Goal: Task Accomplishment & Management: Complete application form

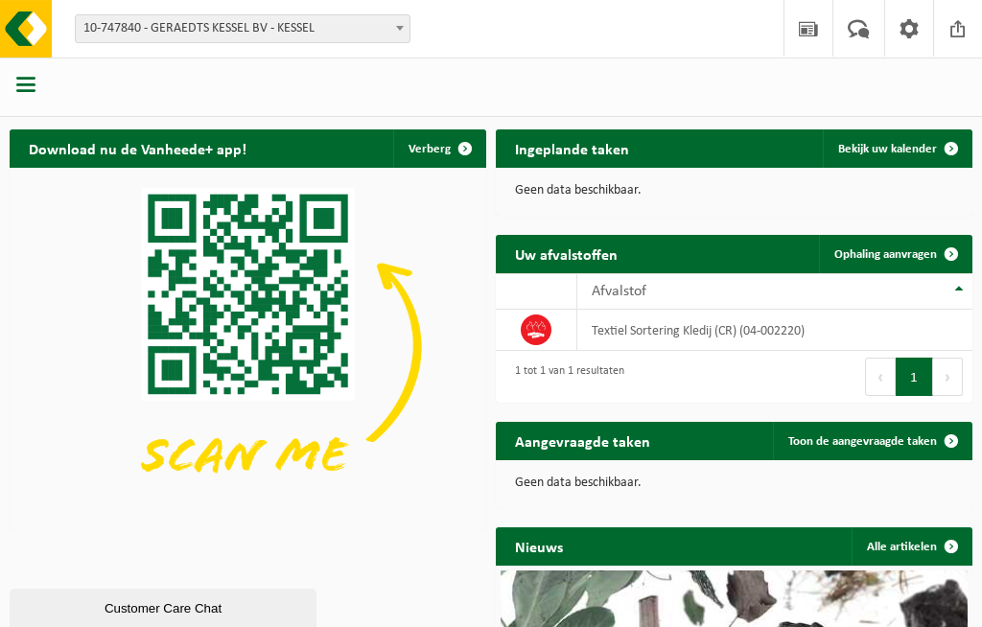
click at [385, 21] on span "10-747840 - GERAEDTS KESSEL BV - KESSEL" at bounding box center [243, 28] width 334 height 27
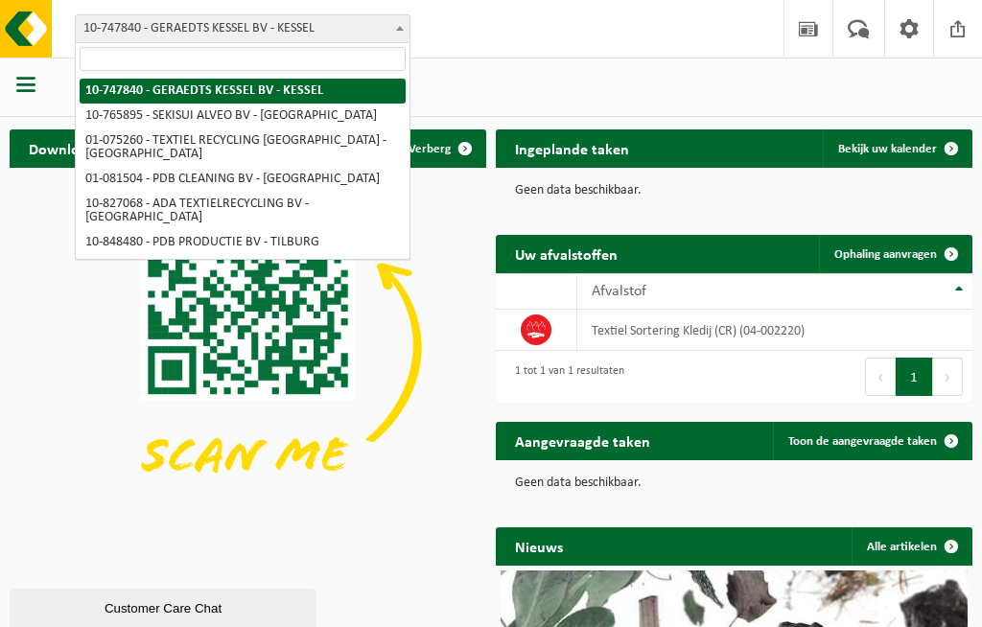
select select "19976"
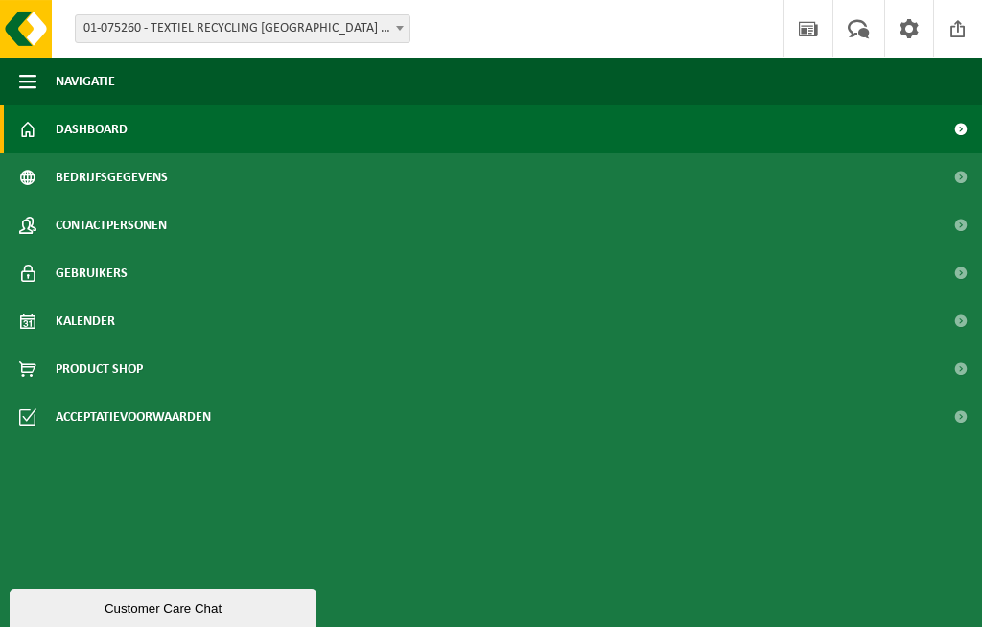
click at [43, 140] on link "Dashboard" at bounding box center [491, 129] width 982 height 48
click at [50, 87] on button "Navigatie" at bounding box center [491, 82] width 982 height 48
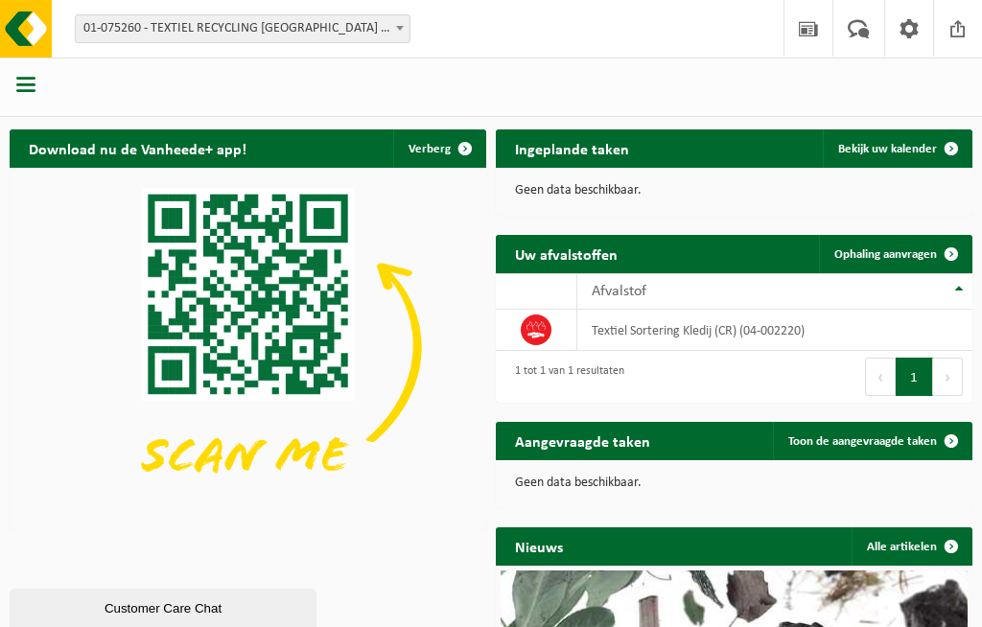
click at [941, 252] on span at bounding box center [951, 254] width 38 height 38
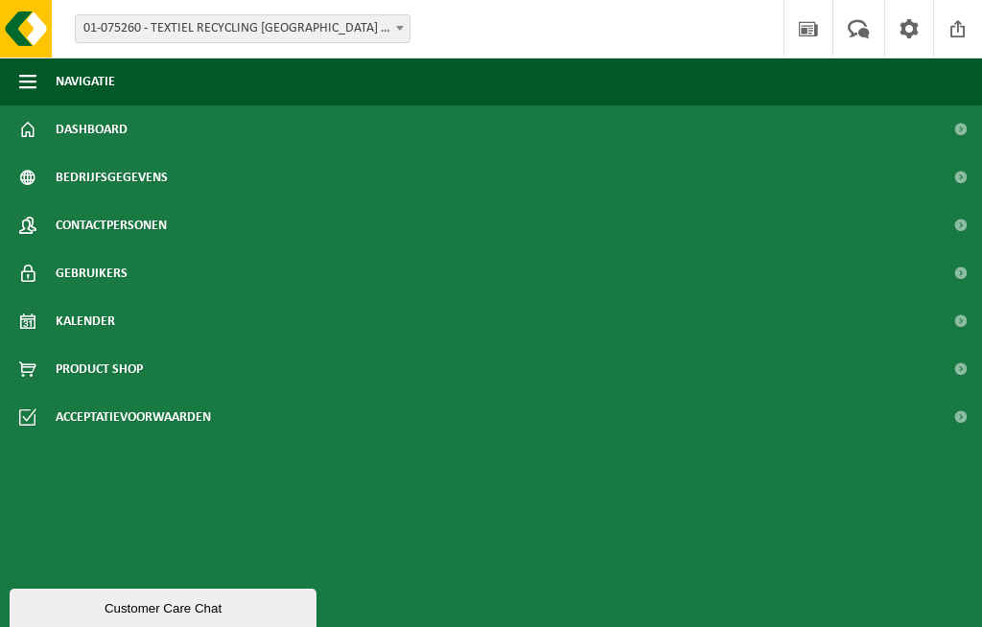
click at [55, 132] on link "Dashboard" at bounding box center [491, 129] width 982 height 48
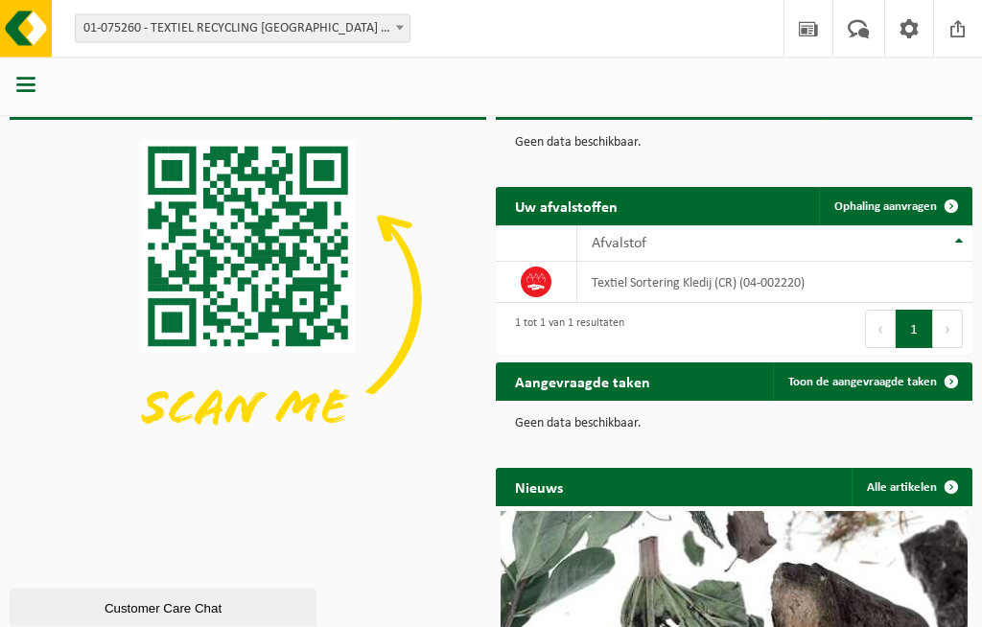
scroll to position [48, 0]
click at [957, 192] on span at bounding box center [951, 206] width 38 height 38
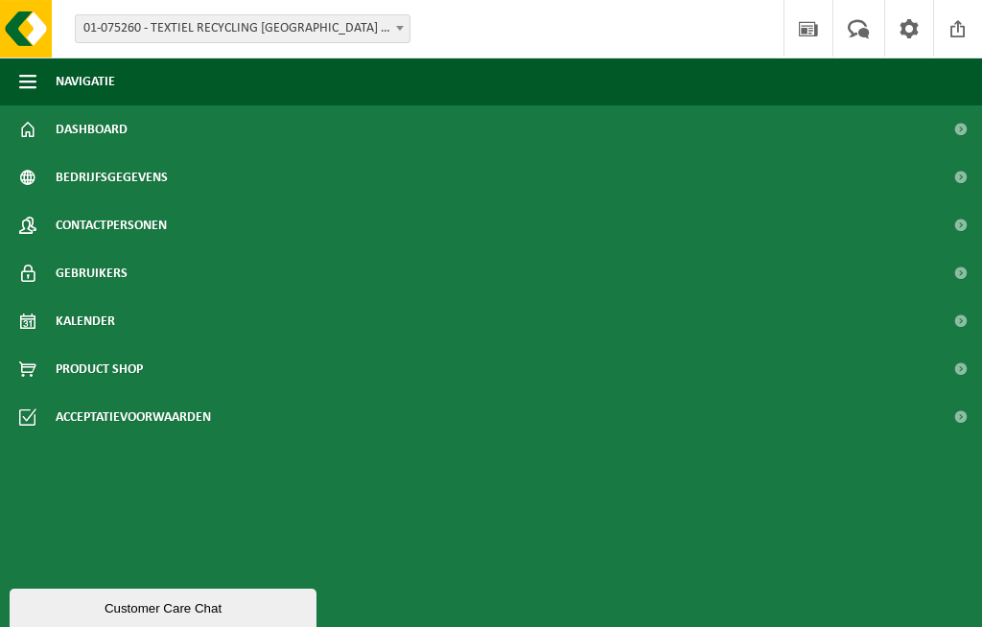
click at [909, 93] on button "Navigatie" at bounding box center [491, 82] width 982 height 48
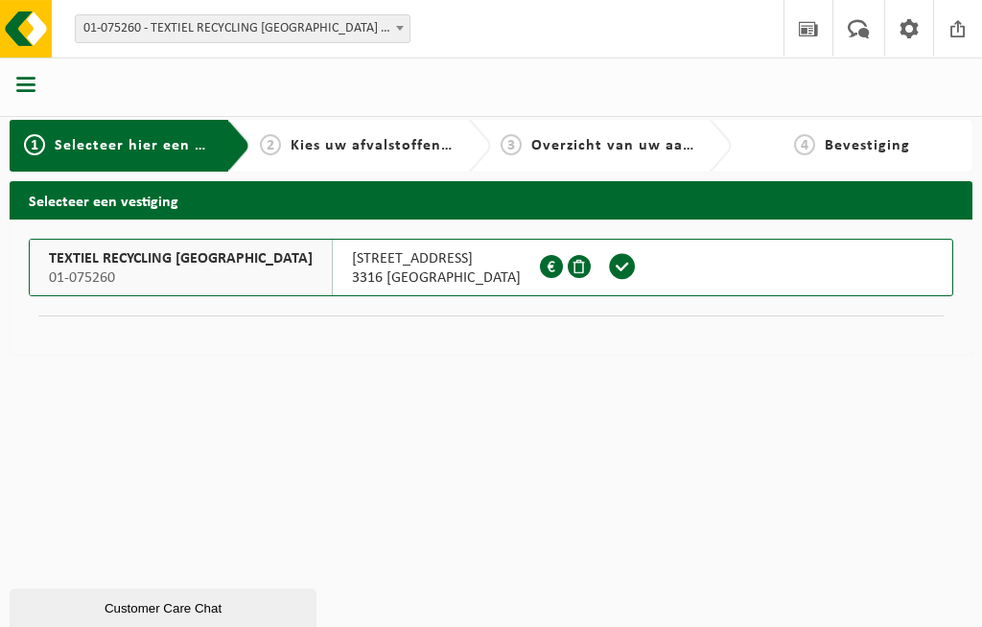
click at [411, 148] on span "Kies uw afvalstoffen en recipiënten" at bounding box center [422, 145] width 264 height 15
click at [608, 269] on span at bounding box center [622, 266] width 29 height 29
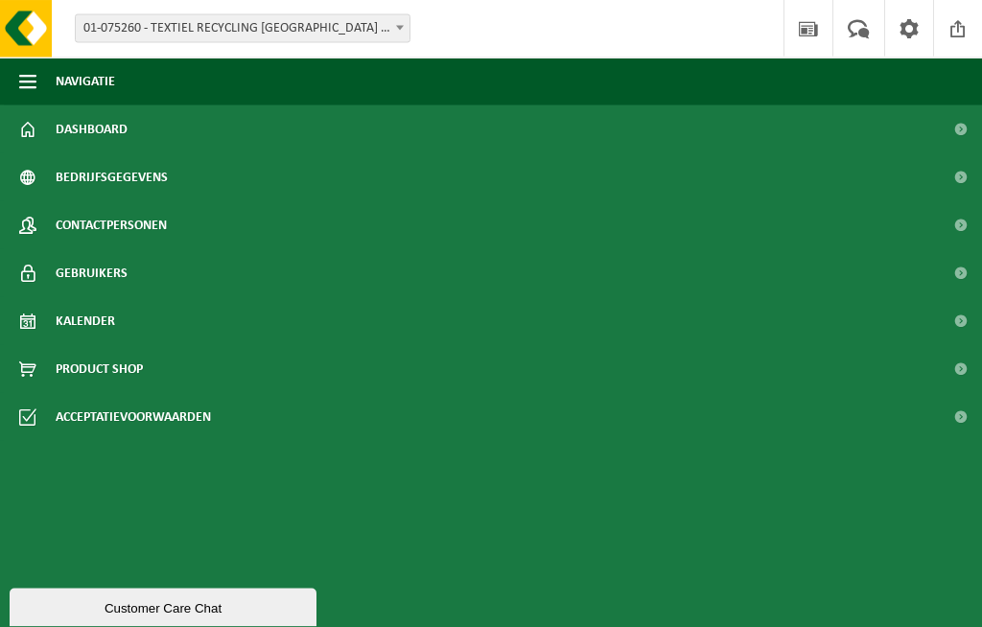
scroll to position [191, 0]
click at [192, 82] on button "Navigatie" at bounding box center [491, 82] width 982 height 48
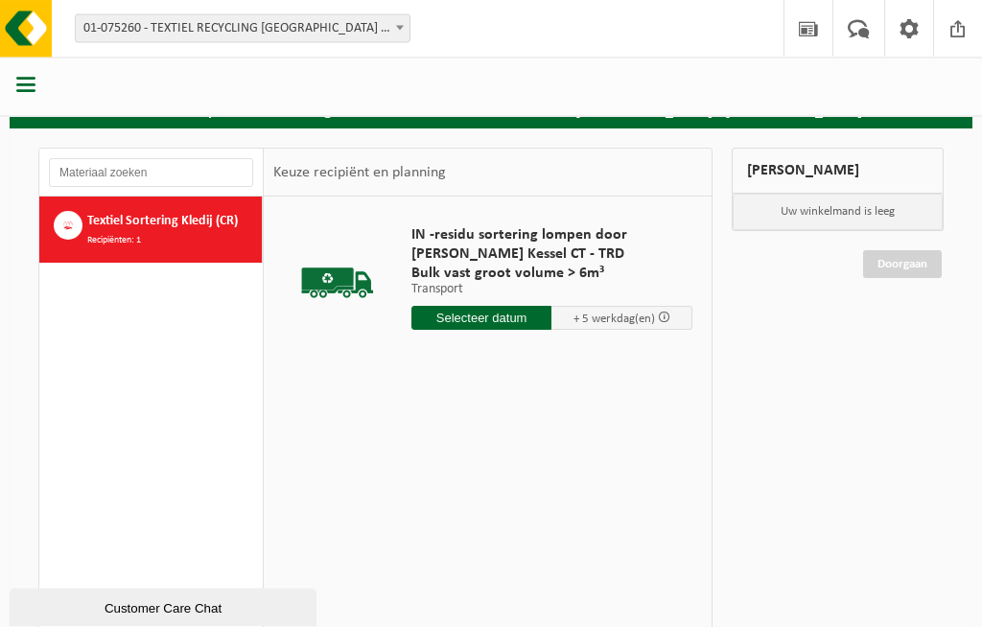
scroll to position [91, 0]
click at [513, 316] on input "text" at bounding box center [481, 318] width 141 height 24
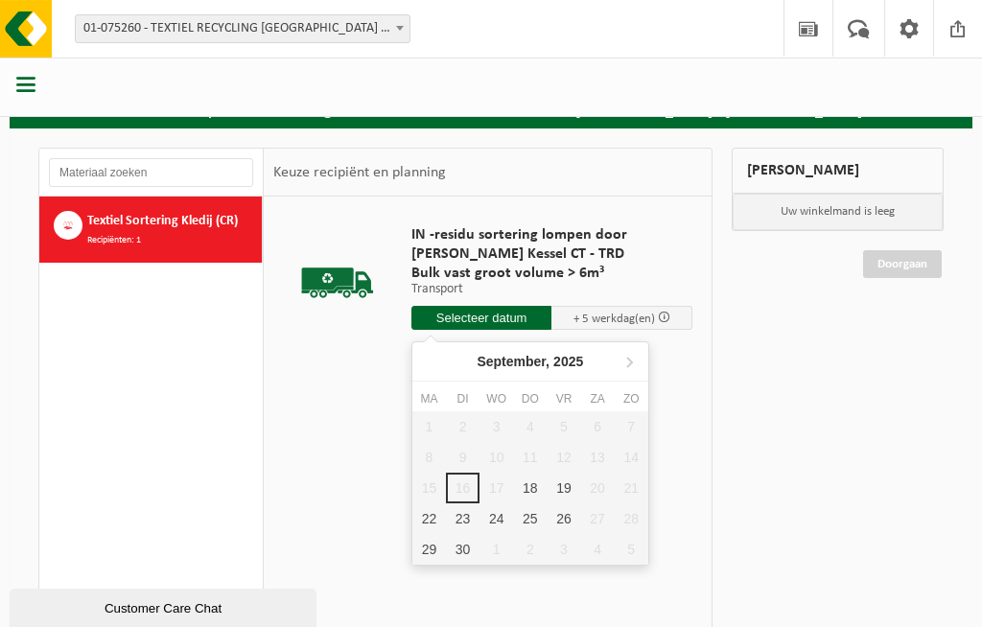
click at [543, 488] on div "18" at bounding box center [530, 488] width 34 height 31
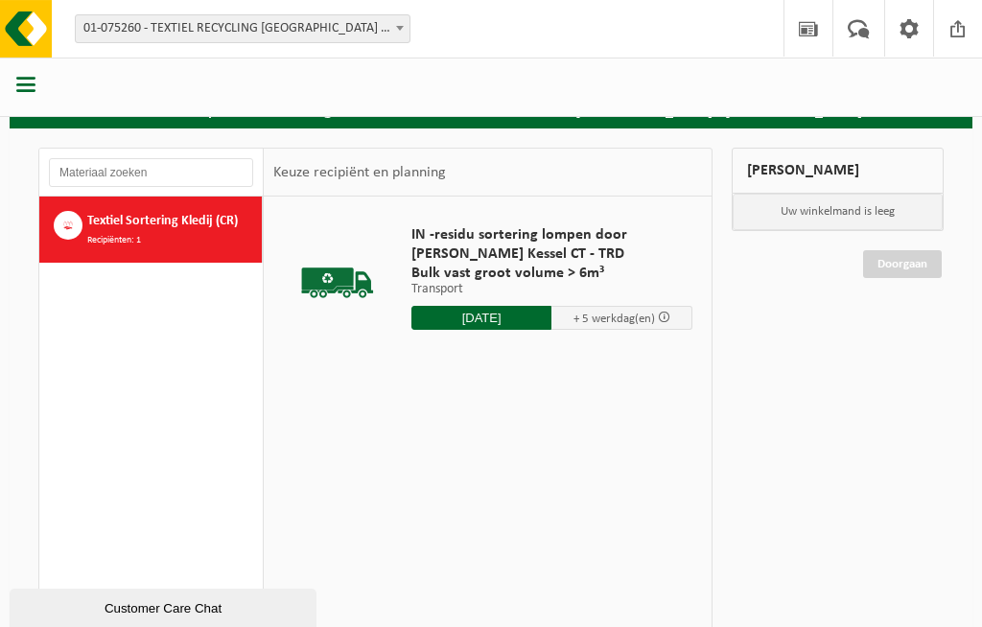
type input "Van 2025-09-18"
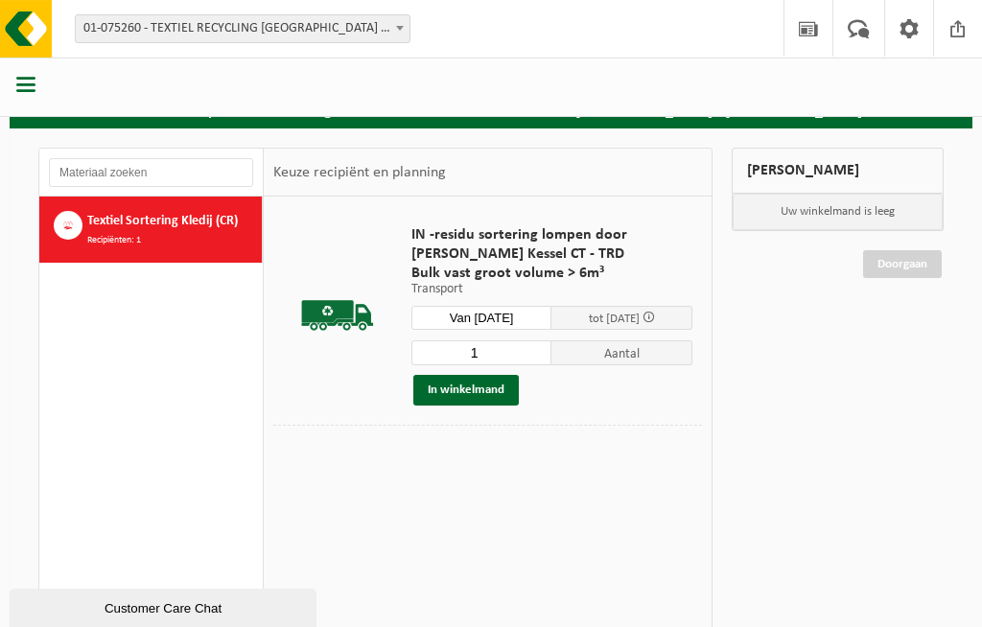
click at [539, 347] on input "1" at bounding box center [481, 352] width 141 height 25
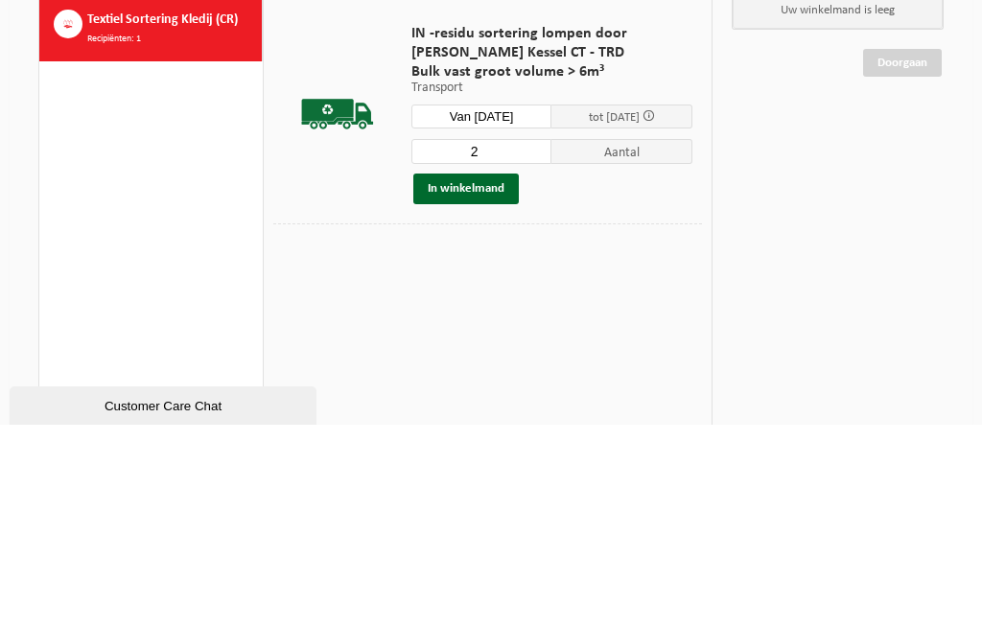
type input "2"
click at [490, 376] on button "In winkelmand" at bounding box center [465, 391] width 105 height 31
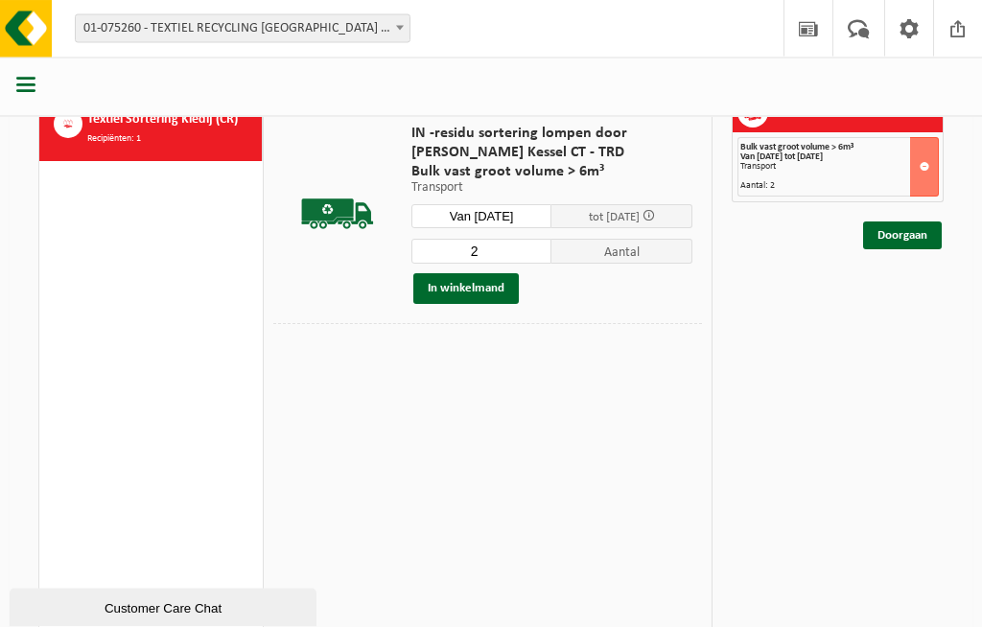
scroll to position [193, 0]
click at [926, 241] on link "Doorgaan" at bounding box center [902, 235] width 79 height 28
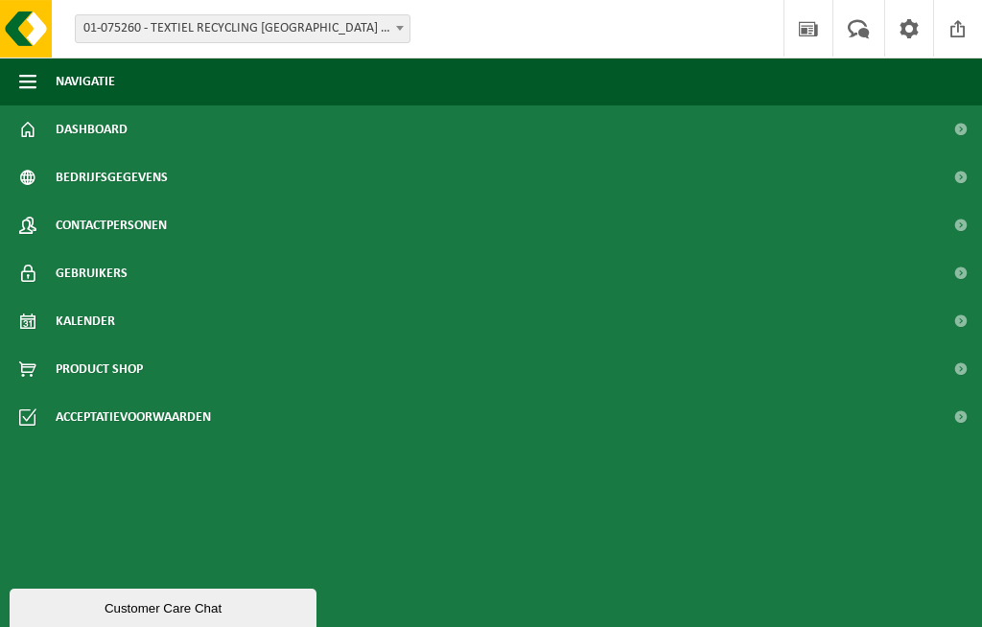
click at [240, 78] on button "Navigatie" at bounding box center [491, 82] width 982 height 48
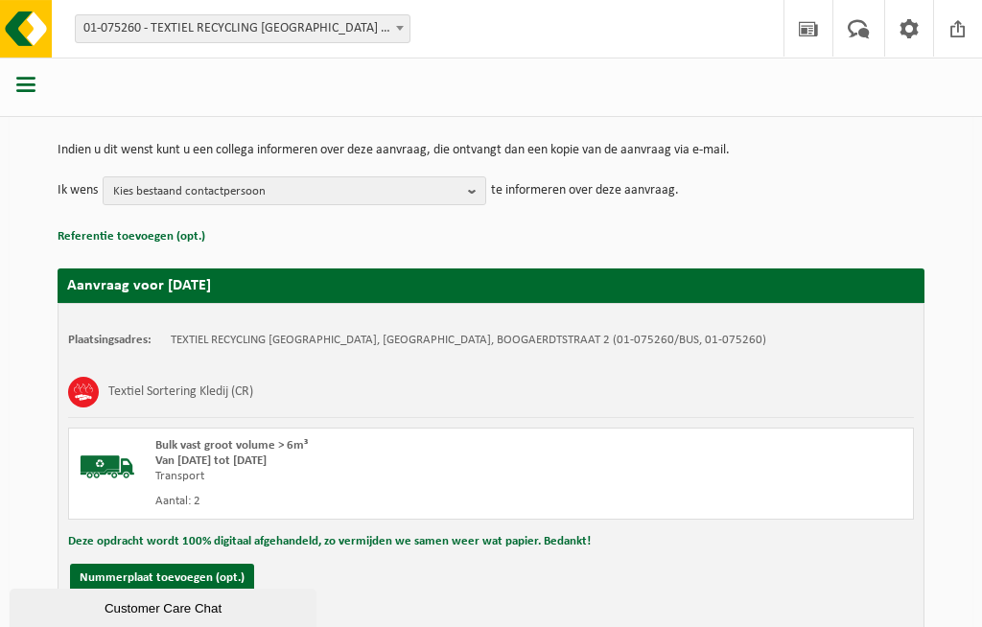
scroll to position [254, 0]
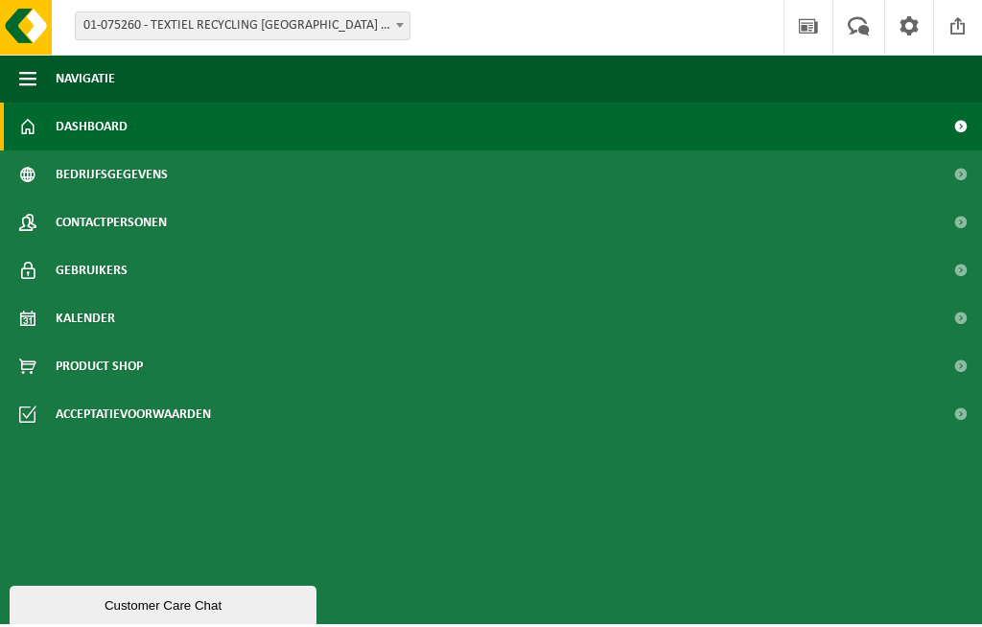
scroll to position [4, 0]
